Goal: Check status: Check status

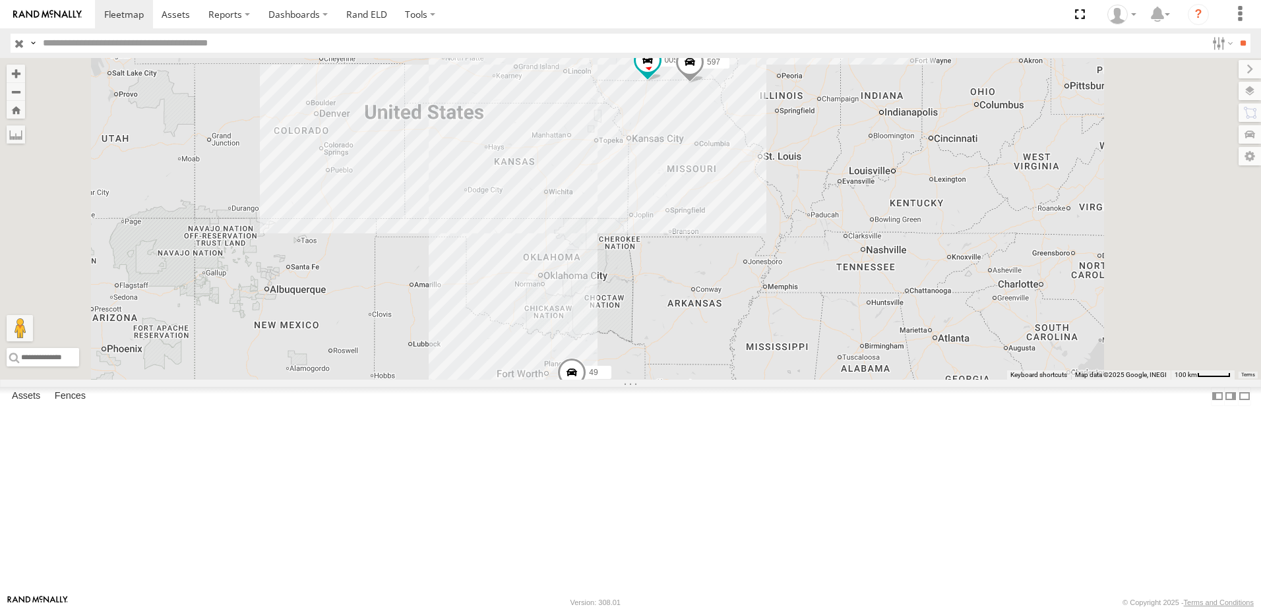
click at [0, 0] on div "47" at bounding box center [0, 0] width 0 height 0
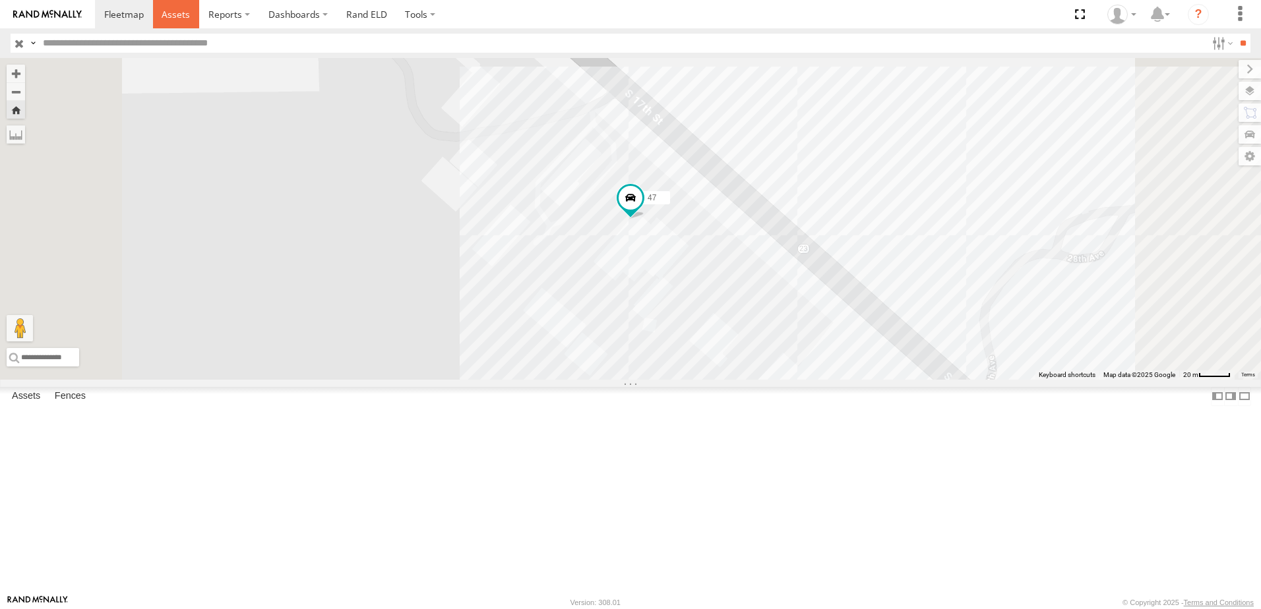
click at [181, 13] on span at bounding box center [176, 14] width 28 height 13
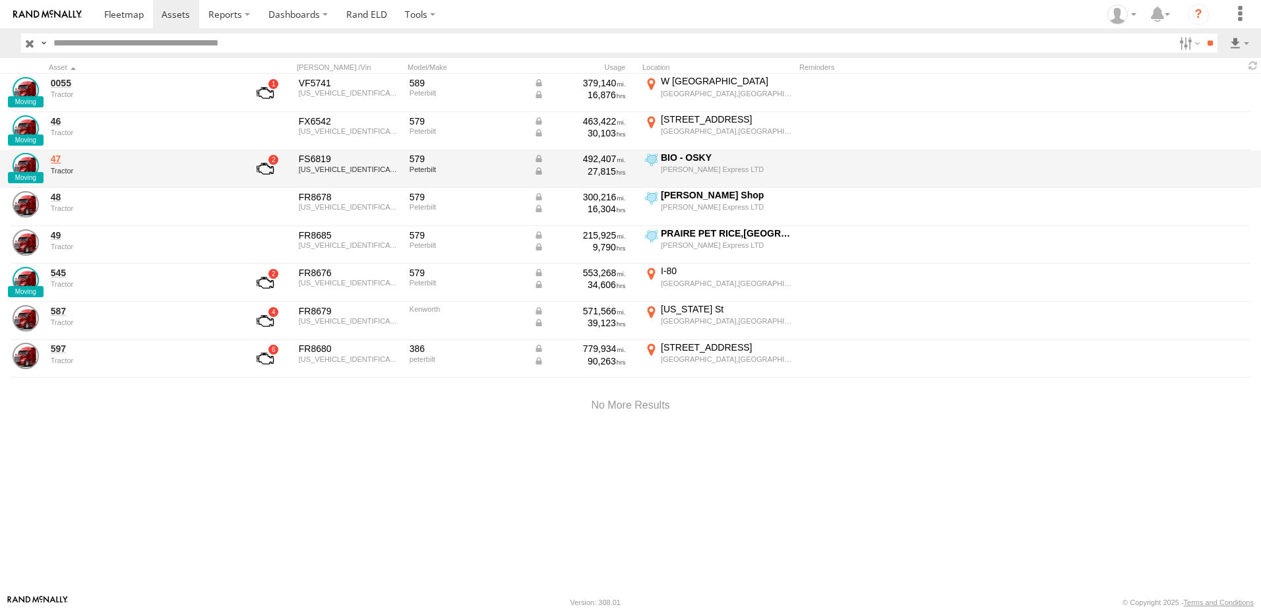
click at [59, 157] on link "47" at bounding box center [141, 159] width 181 height 12
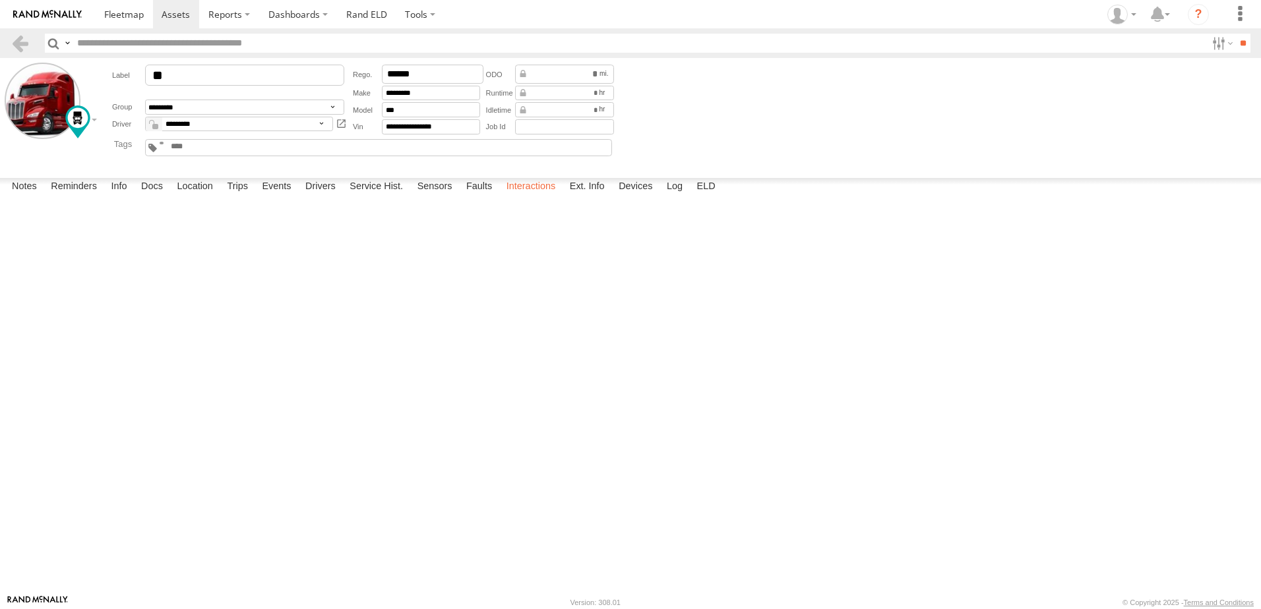
click at [546, 197] on label "Interactions" at bounding box center [531, 187] width 63 height 18
click at [18, 40] on link at bounding box center [20, 43] width 19 height 19
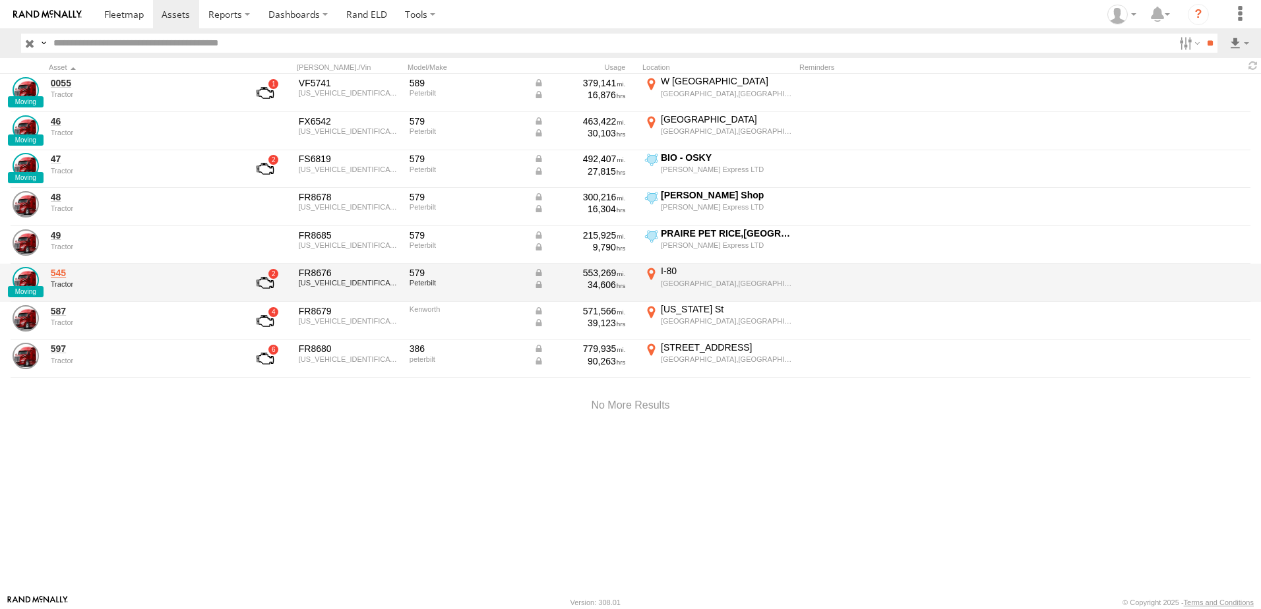
click at [57, 272] on link "545" at bounding box center [141, 273] width 181 height 12
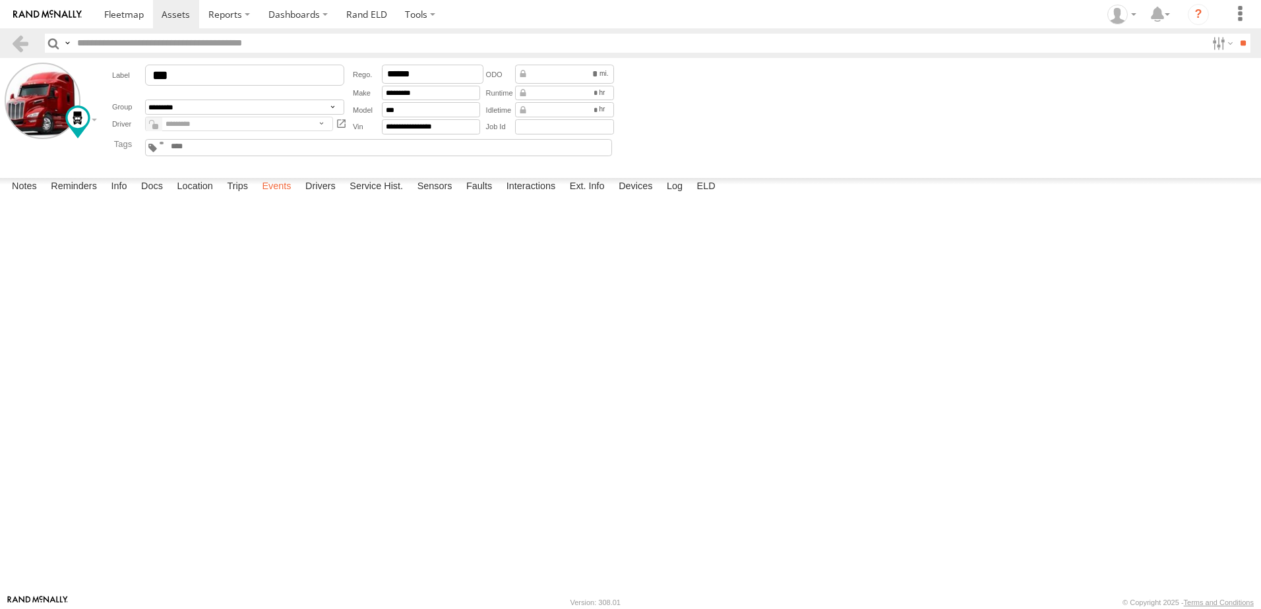
click at [282, 197] on label "Events" at bounding box center [276, 187] width 42 height 18
click at [18, 41] on link at bounding box center [20, 43] width 19 height 19
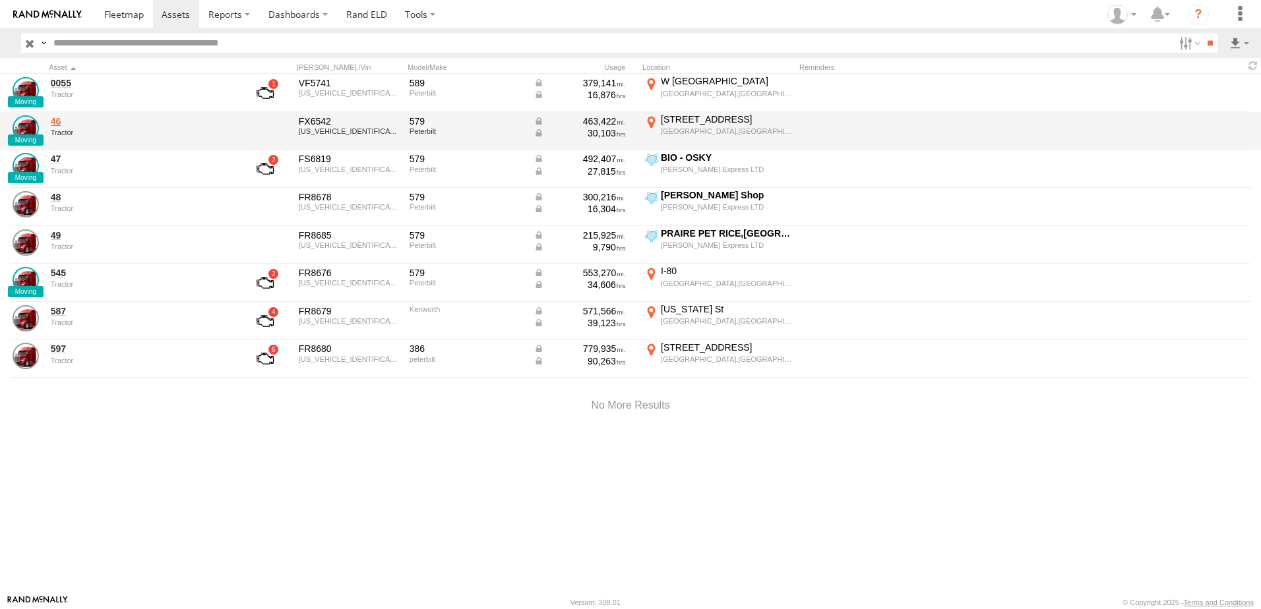
click at [57, 120] on link "46" at bounding box center [141, 121] width 181 height 12
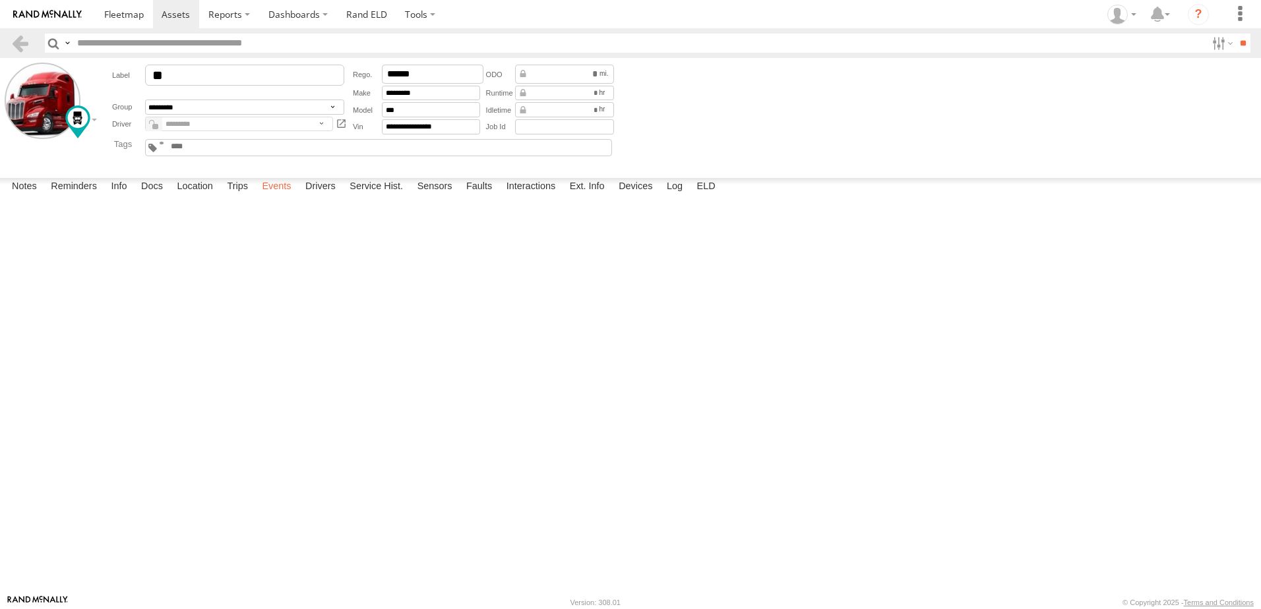
click at [270, 197] on label "Events" at bounding box center [276, 187] width 42 height 18
click at [195, 197] on label "Location" at bounding box center [194, 187] width 49 height 18
click at [0, 0] on label at bounding box center [0, 0] width 0 height 0
click at [0, 0] on span "Basemaps" at bounding box center [0, 0] width 0 height 0
click at [0, 0] on span "Satellite + Roadmap" at bounding box center [0, 0] width 0 height 0
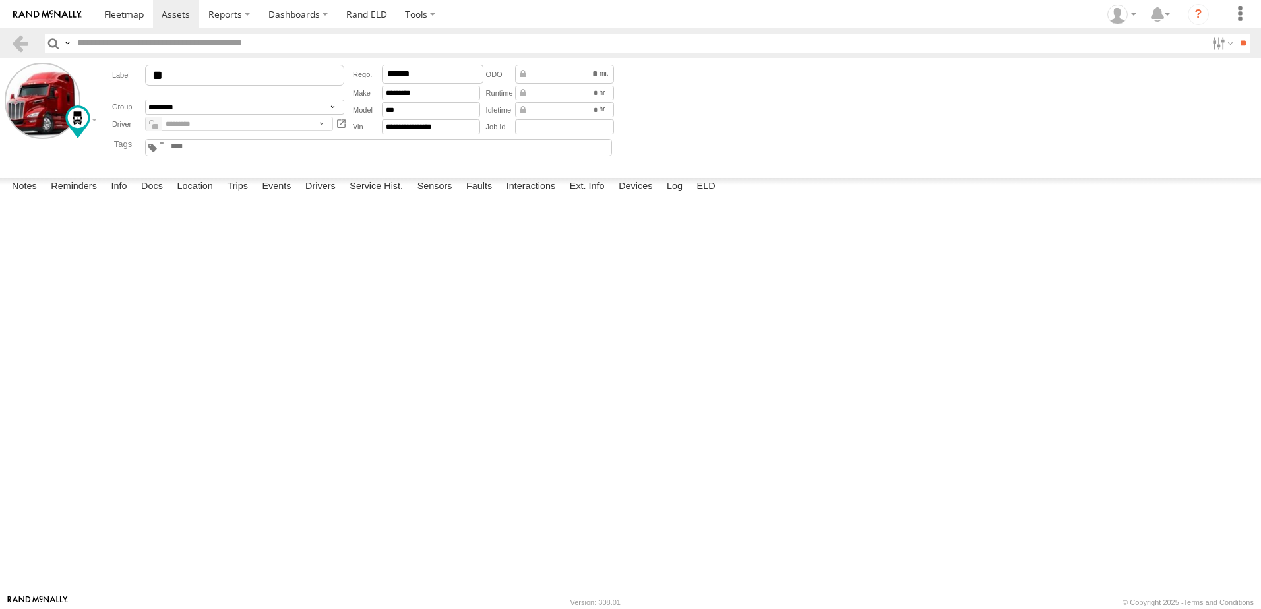
drag, startPoint x: 668, startPoint y: 255, endPoint x: 635, endPoint y: 436, distance: 184.4
click at [0, 0] on div "46" at bounding box center [0, 0] width 0 height 0
click at [15, 42] on link at bounding box center [20, 43] width 19 height 19
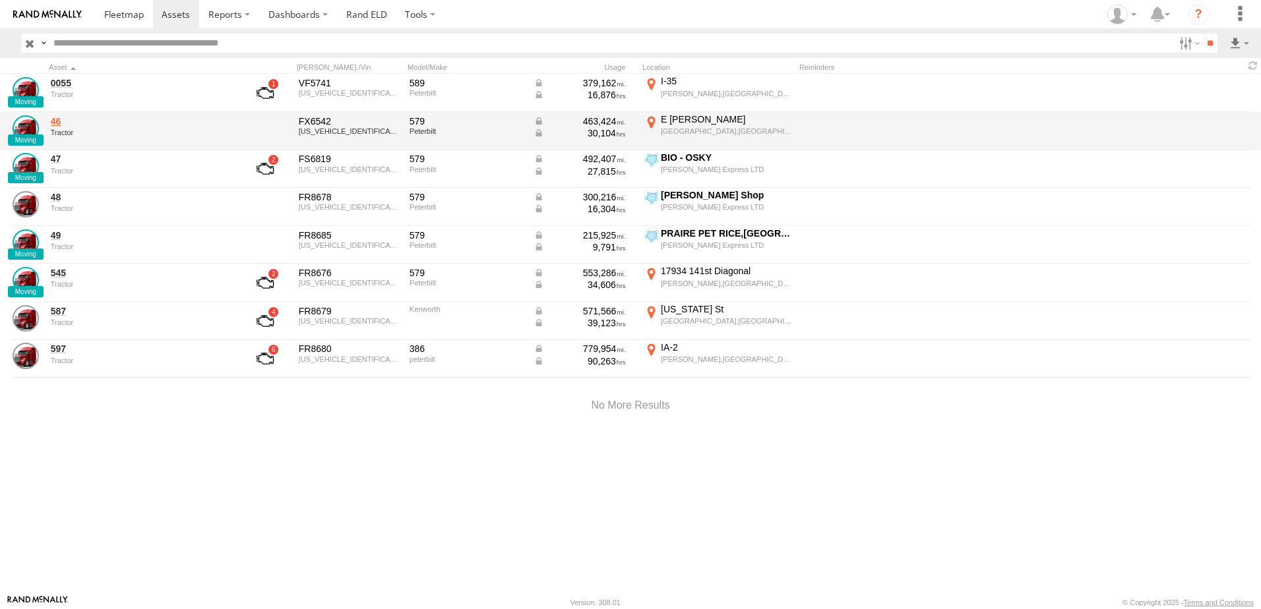
click at [58, 121] on link "46" at bounding box center [141, 121] width 181 height 12
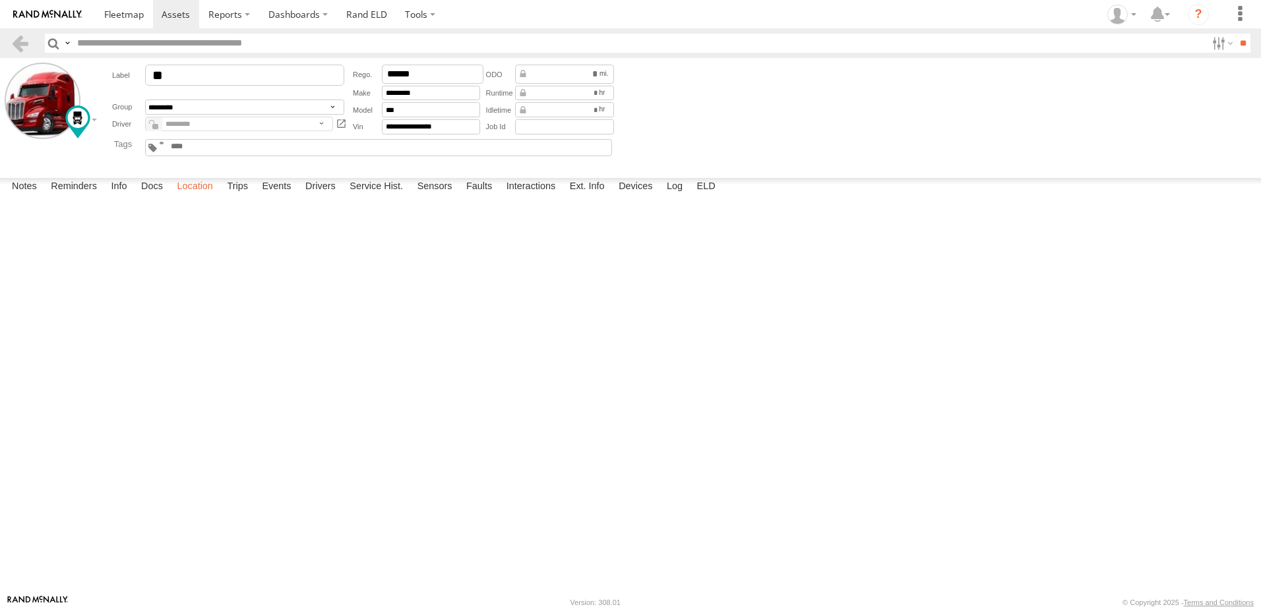
click at [197, 197] on label "Location" at bounding box center [194, 187] width 49 height 18
click at [22, 39] on link at bounding box center [20, 43] width 19 height 19
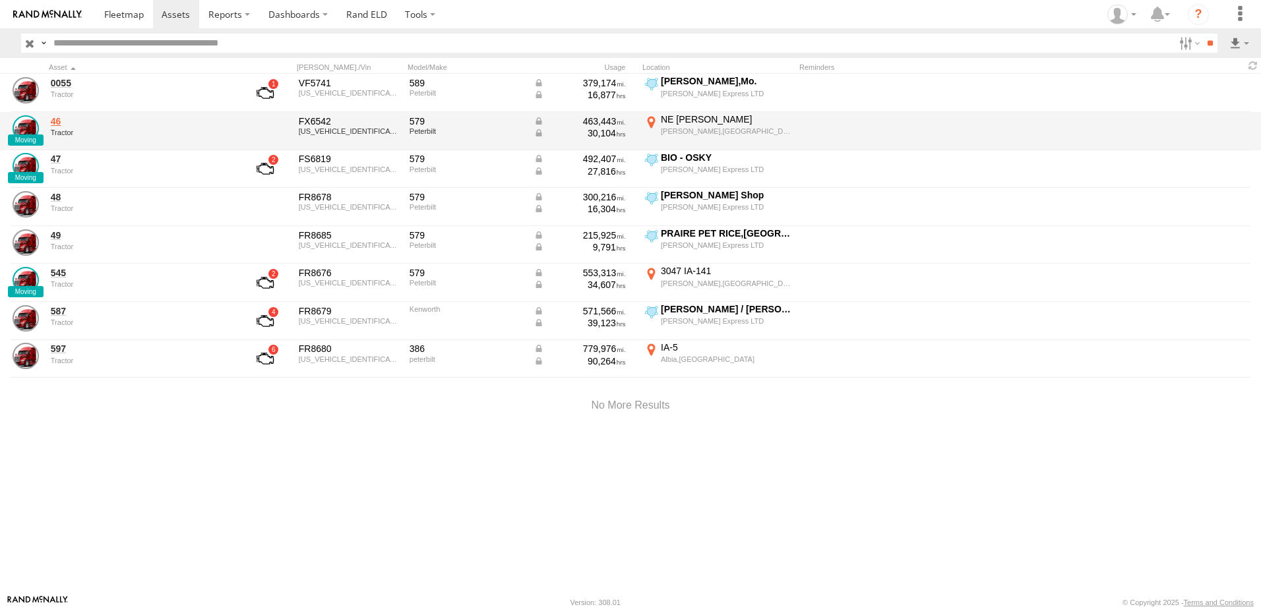
click at [59, 117] on link "46" at bounding box center [141, 121] width 181 height 12
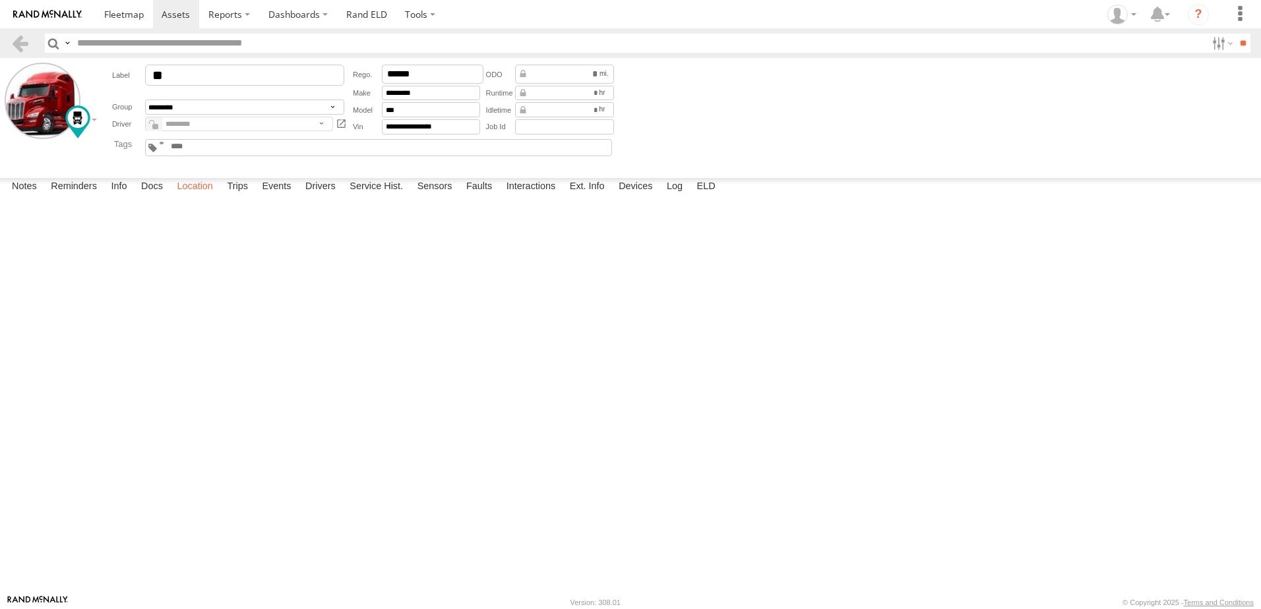
click at [201, 197] on label "Location" at bounding box center [194, 187] width 49 height 18
click at [20, 40] on link at bounding box center [20, 43] width 19 height 19
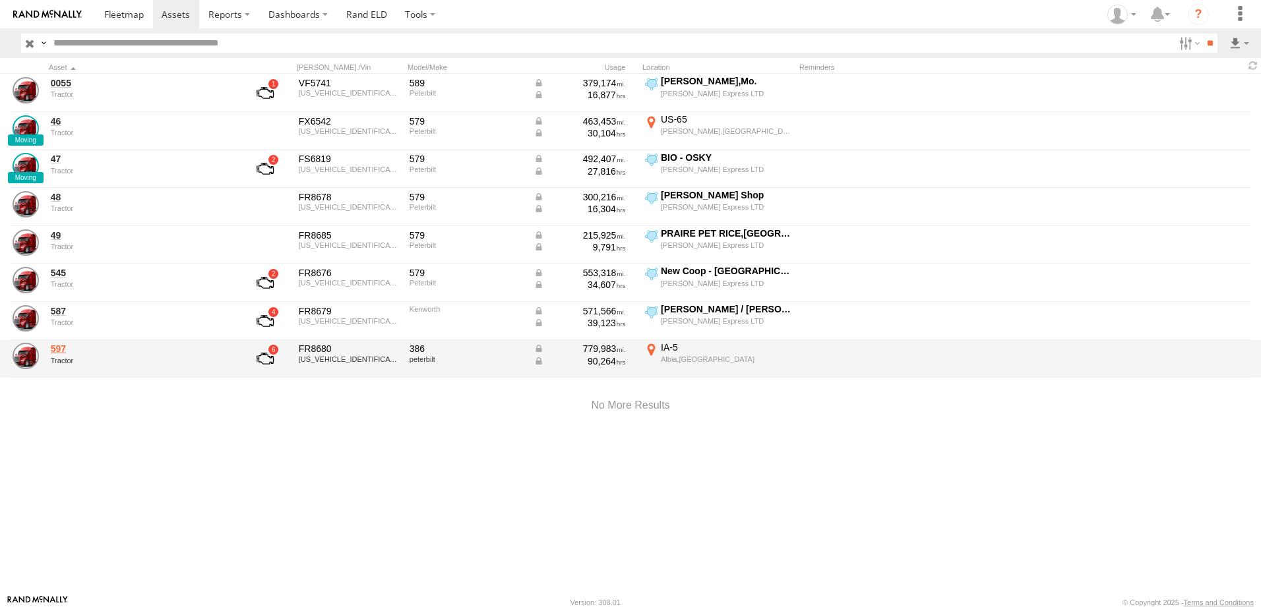
click at [63, 349] on link "597" at bounding box center [141, 349] width 181 height 12
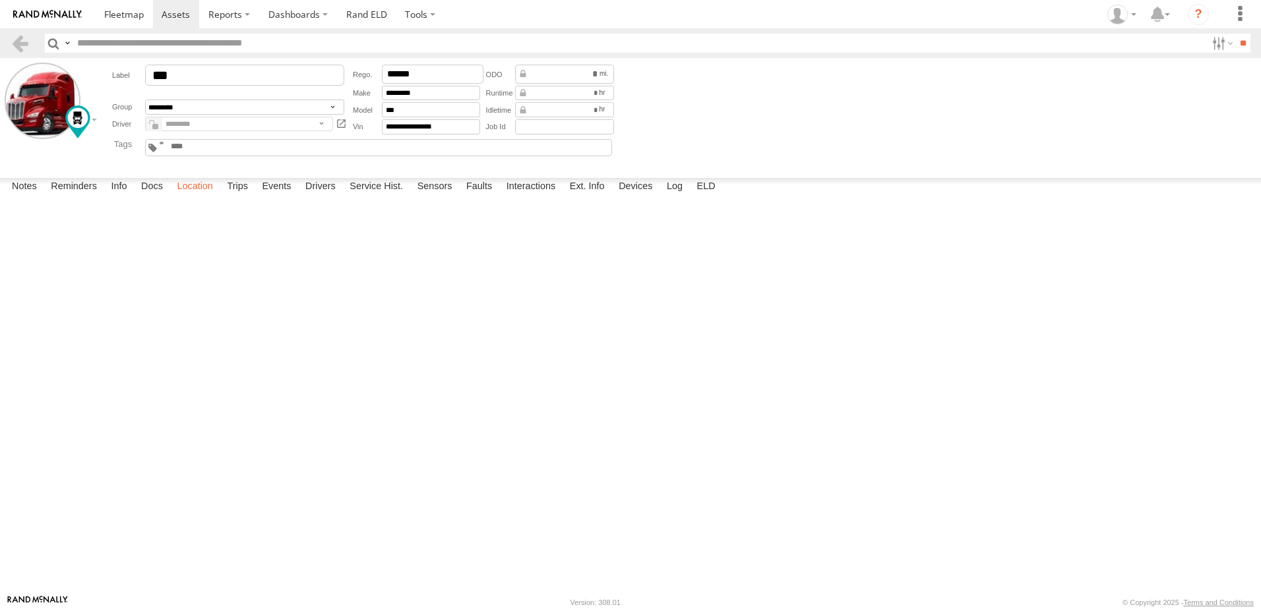
click at [195, 197] on label "Location" at bounding box center [194, 187] width 49 height 18
